Goal: Transaction & Acquisition: Purchase product/service

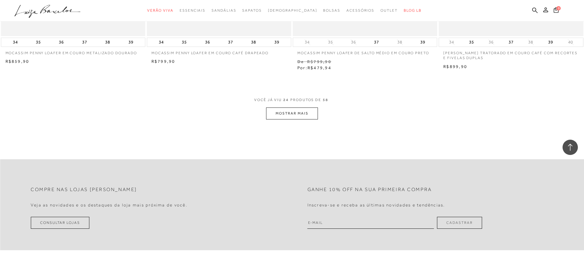
scroll to position [1512, 0]
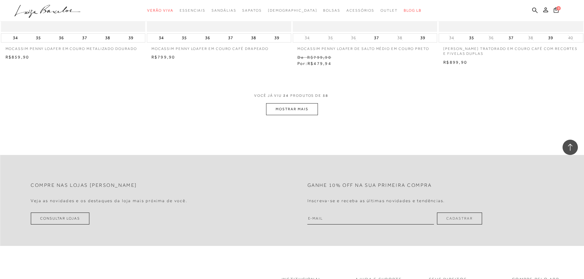
click at [298, 114] on button "MOSTRAR MAIS" at bounding box center [291, 109] width 51 height 12
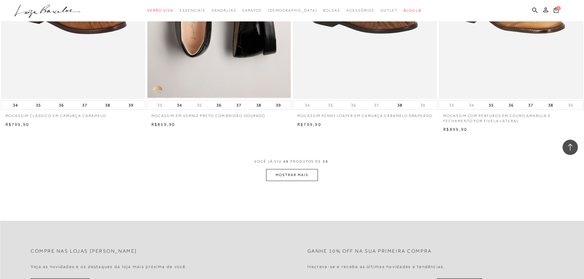
scroll to position [2996, 0]
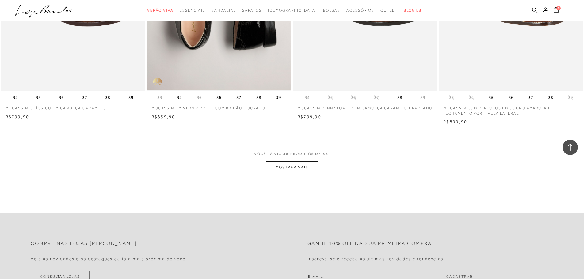
click at [303, 168] on button "MOSTRAR MAIS" at bounding box center [291, 168] width 51 height 12
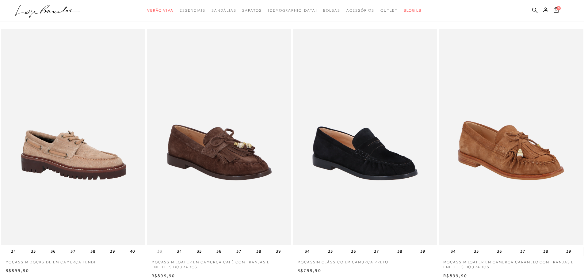
scroll to position [0, 0]
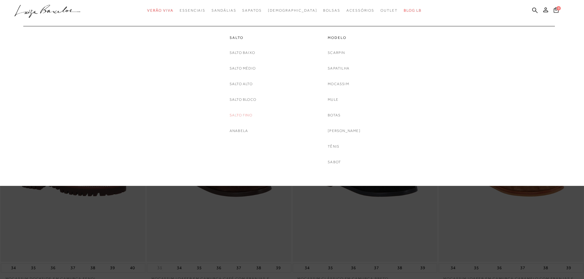
click at [248, 115] on link "Salto fino" at bounding box center [241, 115] width 23 height 6
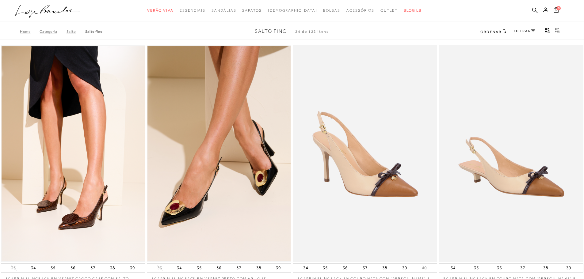
click at [409, 28] on div "Home Categoria [GEOGRAPHIC_DATA] [GEOGRAPHIC_DATA] fino Salto fino 24 de 122 it…" at bounding box center [292, 32] width 584 height 16
drag, startPoint x: 409, startPoint y: 28, endPoint x: 390, endPoint y: 26, distance: 18.1
drag, startPoint x: 390, startPoint y: 26, endPoint x: 372, endPoint y: 44, distance: 25.6
click at [389, 27] on div "Home Categoria [GEOGRAPHIC_DATA] [GEOGRAPHIC_DATA] fino Salto fino 24 de 122 it…" at bounding box center [292, 32] width 584 height 16
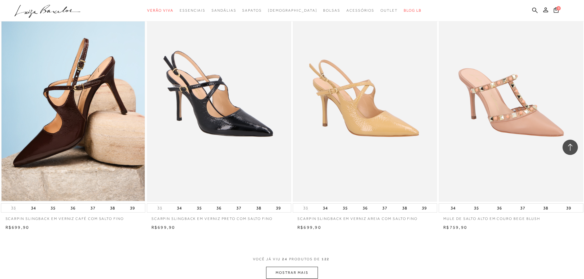
scroll to position [1353, 0]
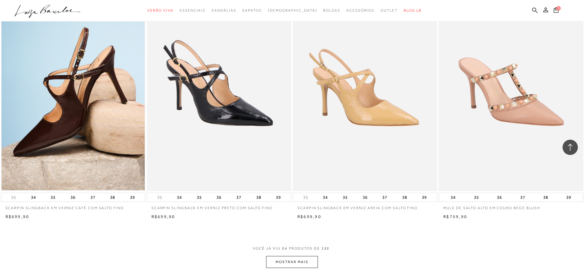
click at [306, 266] on button "MOSTRAR MAIS" at bounding box center [291, 262] width 51 height 12
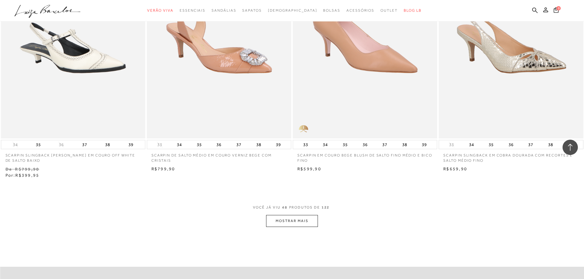
scroll to position [2942, 0]
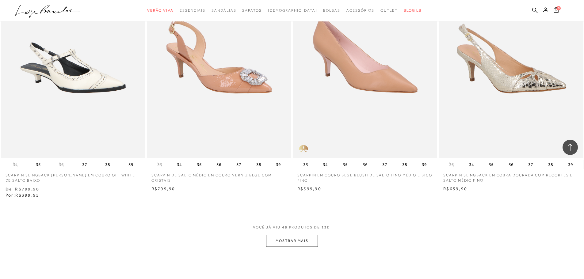
click at [308, 241] on button "MOSTRAR MAIS" at bounding box center [291, 241] width 51 height 12
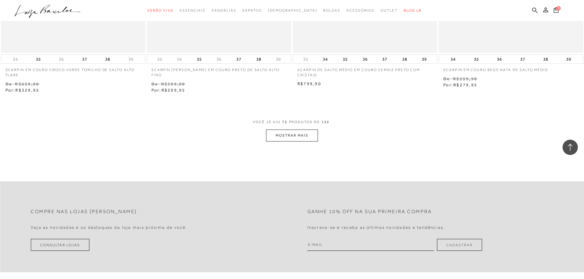
scroll to position [4654, 0]
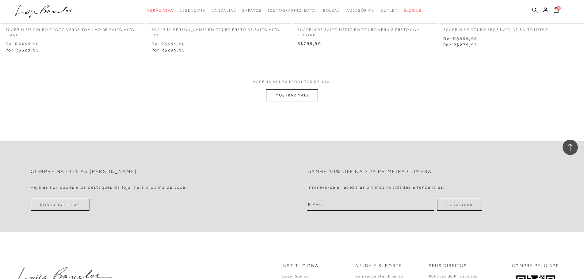
click at [302, 96] on button "MOSTRAR MAIS" at bounding box center [291, 95] width 51 height 12
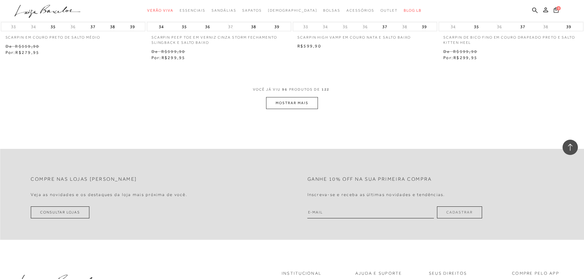
scroll to position [6197, 0]
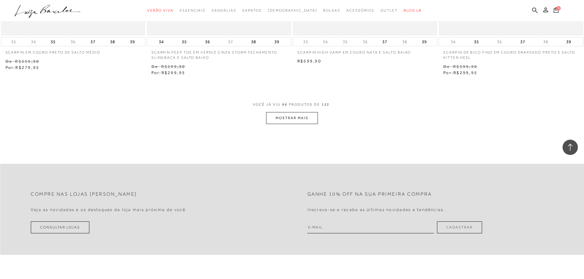
click at [302, 121] on button "MOSTRAR MAIS" at bounding box center [291, 118] width 51 height 12
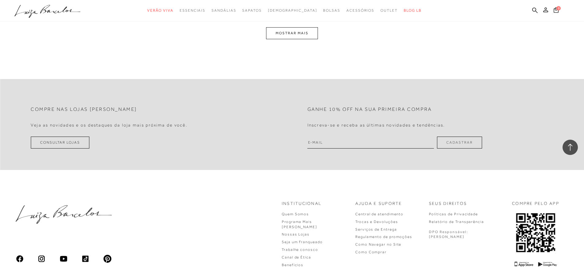
scroll to position [7806, 0]
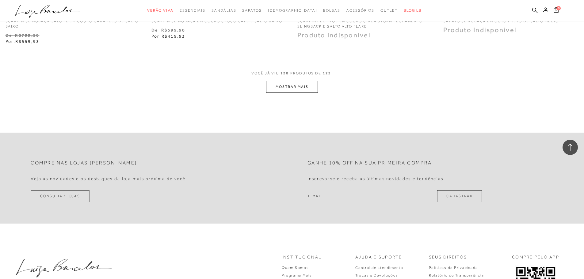
click at [303, 82] on button "MOSTRAR MAIS" at bounding box center [291, 87] width 51 height 12
